Goal: Check status: Check status

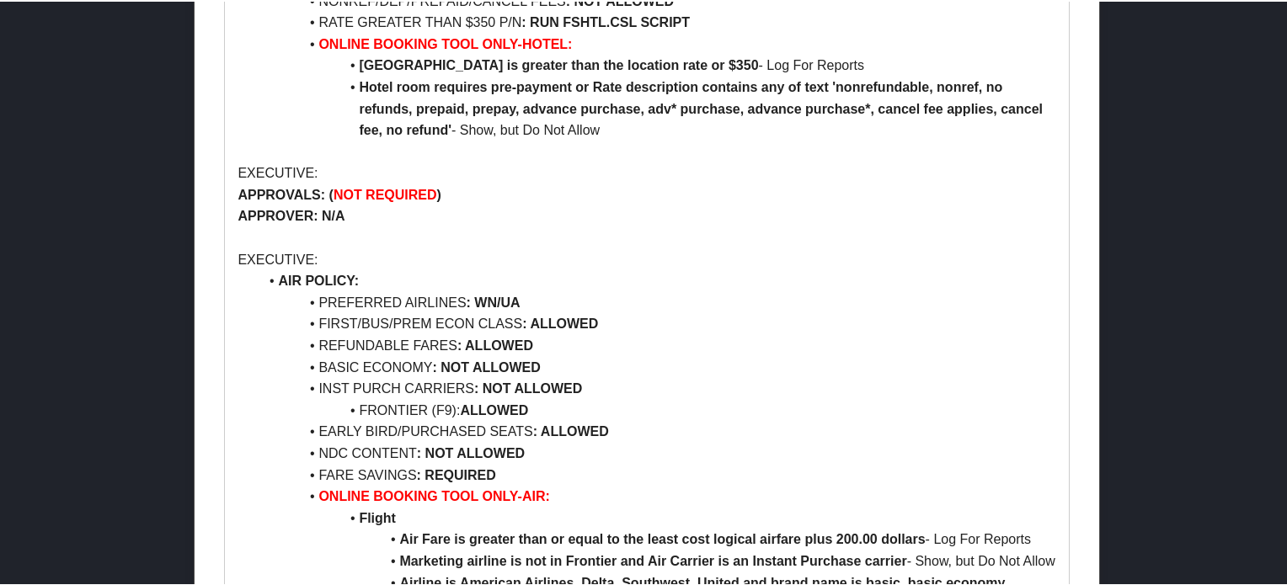
scroll to position [1011, 0]
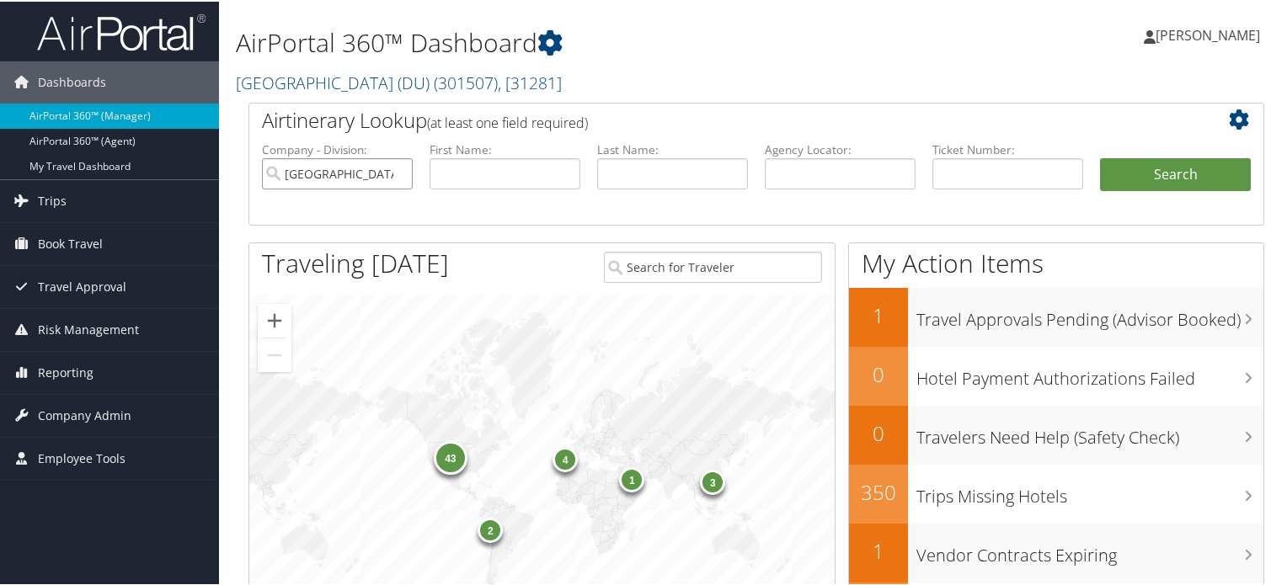
click at [400, 173] on input "[GEOGRAPHIC_DATA] (DU)" at bounding box center [337, 172] width 151 height 31
click at [810, 168] on input "text" at bounding box center [840, 172] width 151 height 31
paste input "DPNZLY"
type input "DPNZLY"
click at [1184, 171] on button "Search" at bounding box center [1175, 174] width 151 height 34
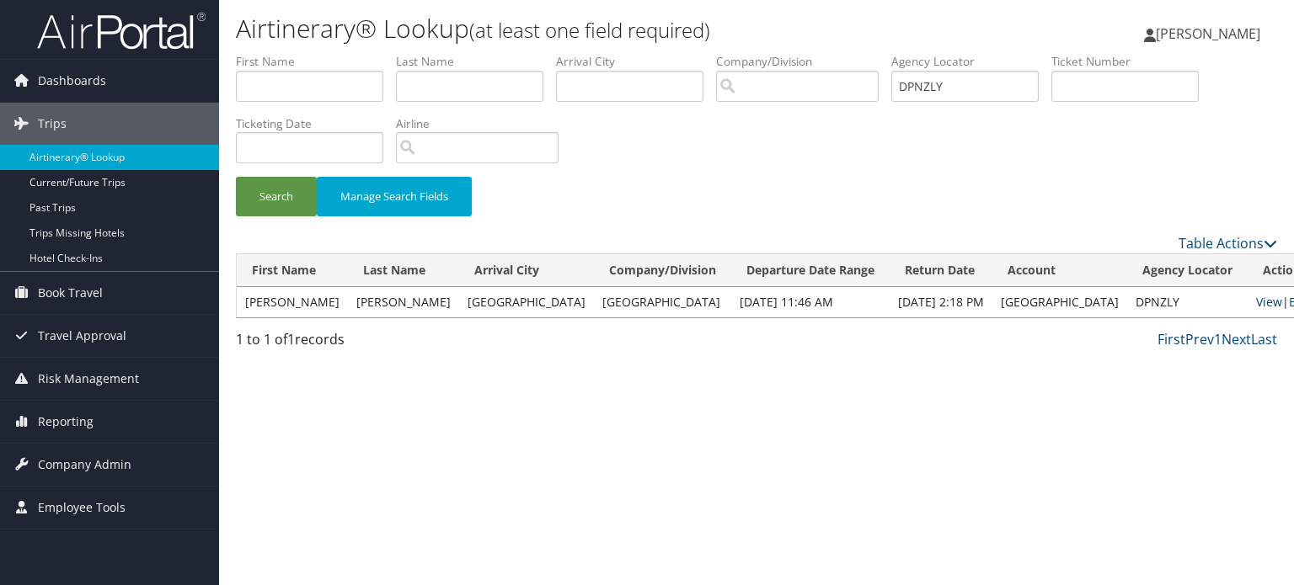
click at [1256, 302] on link "View" at bounding box center [1269, 302] width 26 height 16
drag, startPoint x: 1131, startPoint y: 305, endPoint x: 1076, endPoint y: 299, distance: 55.1
click at [1127, 299] on td "DPNZLY" at bounding box center [1187, 302] width 120 height 30
copy td "DPNZLY"
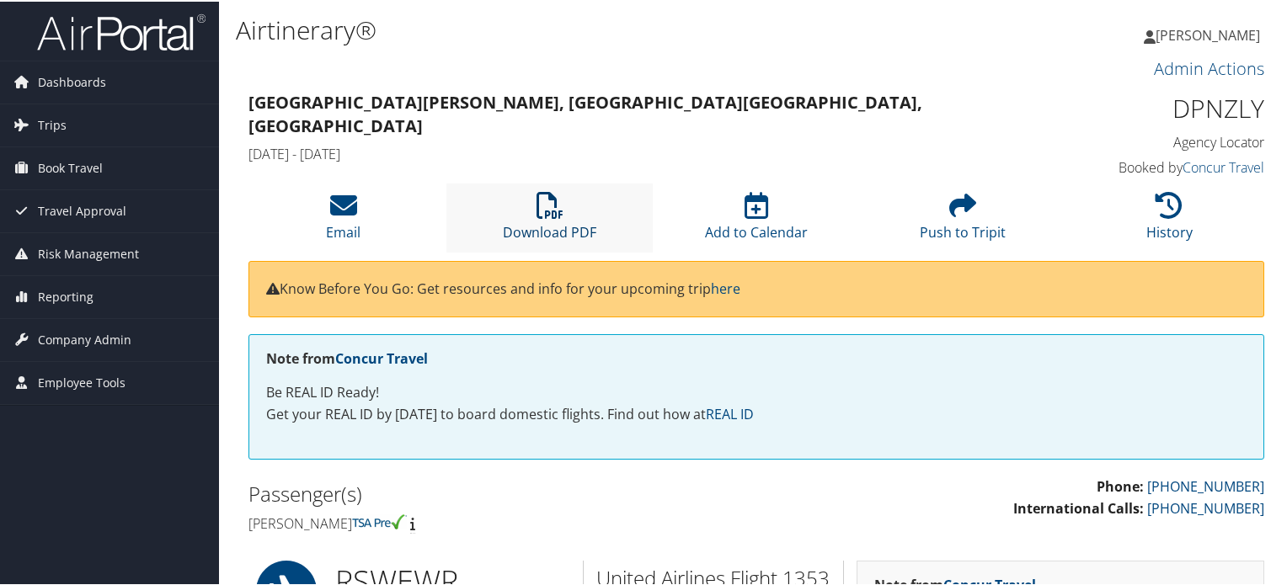
click at [546, 201] on icon at bounding box center [549, 203] width 27 height 27
